Goal: Find specific page/section: Find specific page/section

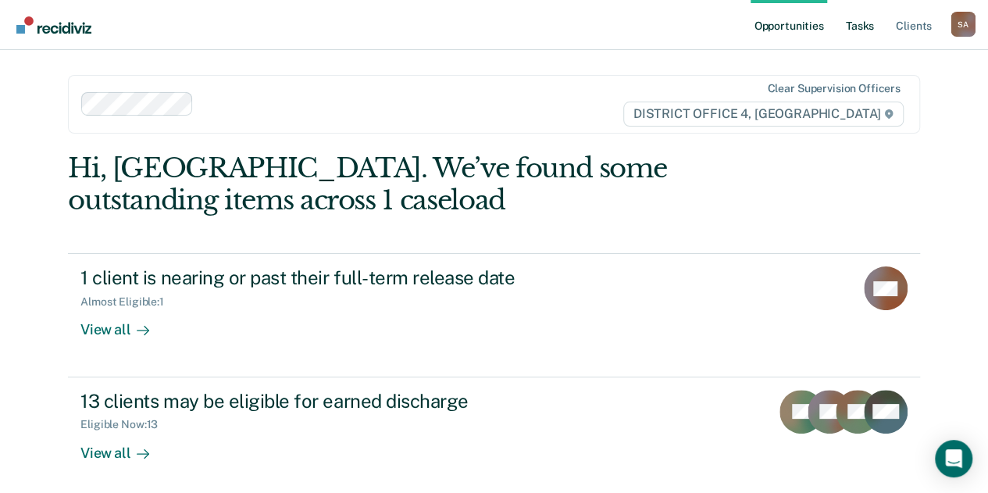
click at [858, 45] on link "Tasks" at bounding box center [860, 25] width 34 height 50
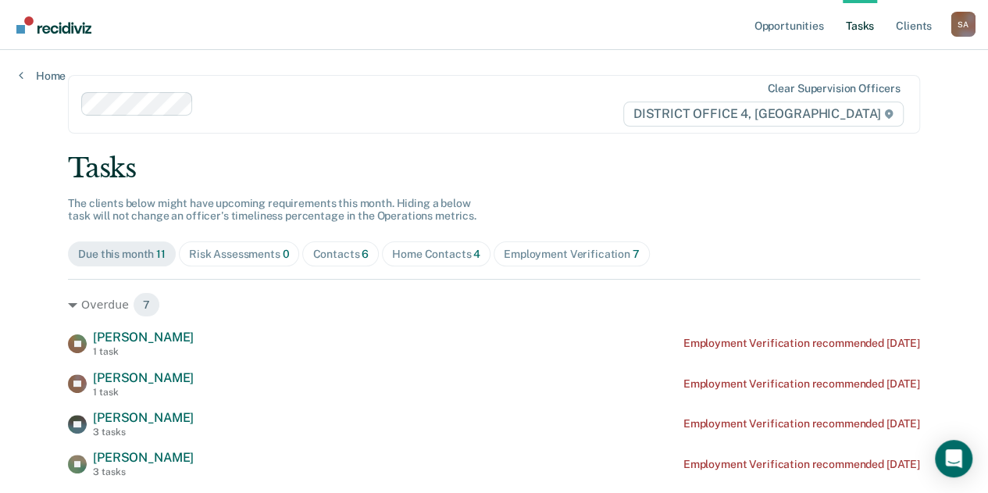
click at [427, 256] on div "Home Contacts 4" at bounding box center [436, 254] width 88 height 13
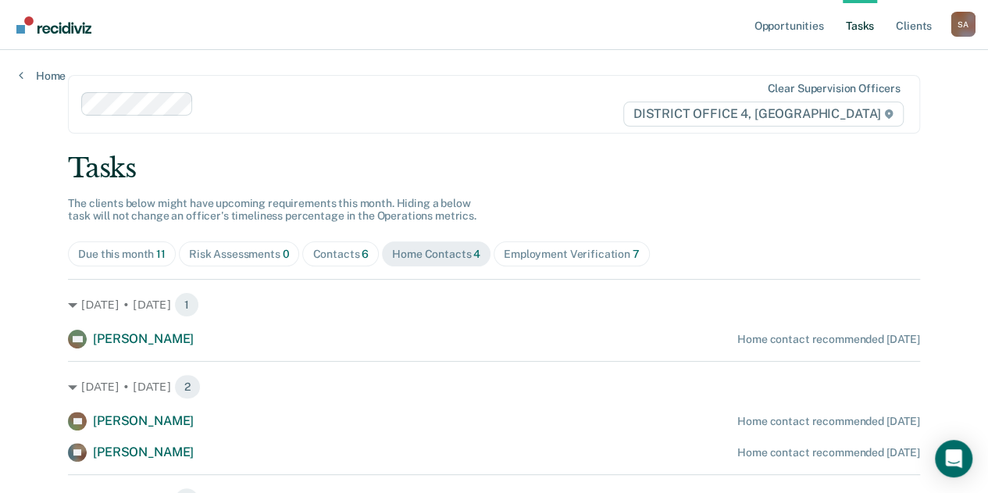
scroll to position [50, 0]
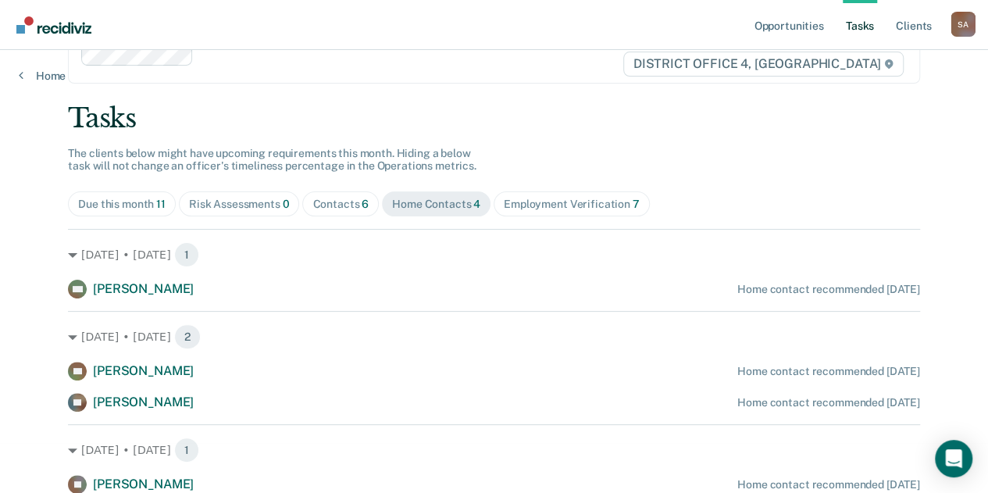
click at [340, 203] on div "Contacts 6" at bounding box center [341, 204] width 56 height 13
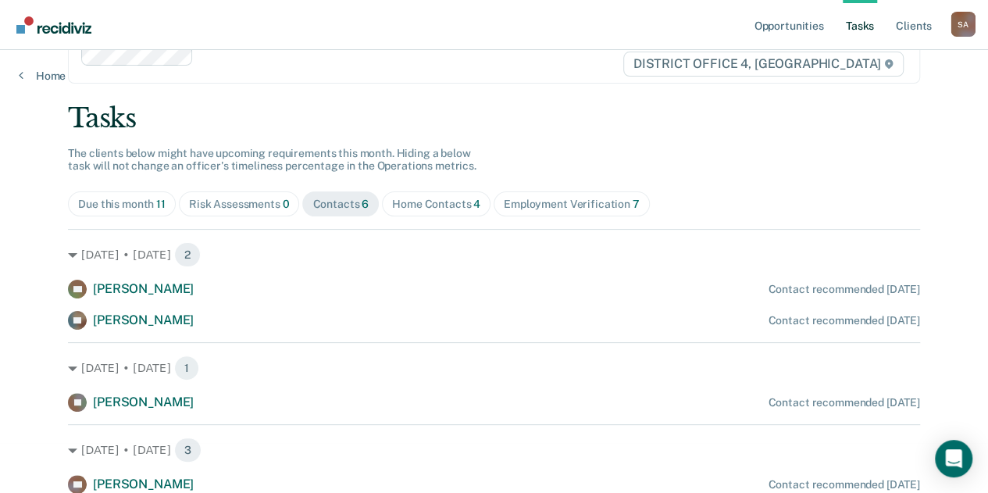
click at [422, 207] on div "Home Contacts 4" at bounding box center [436, 204] width 88 height 13
